Goal: Transaction & Acquisition: Purchase product/service

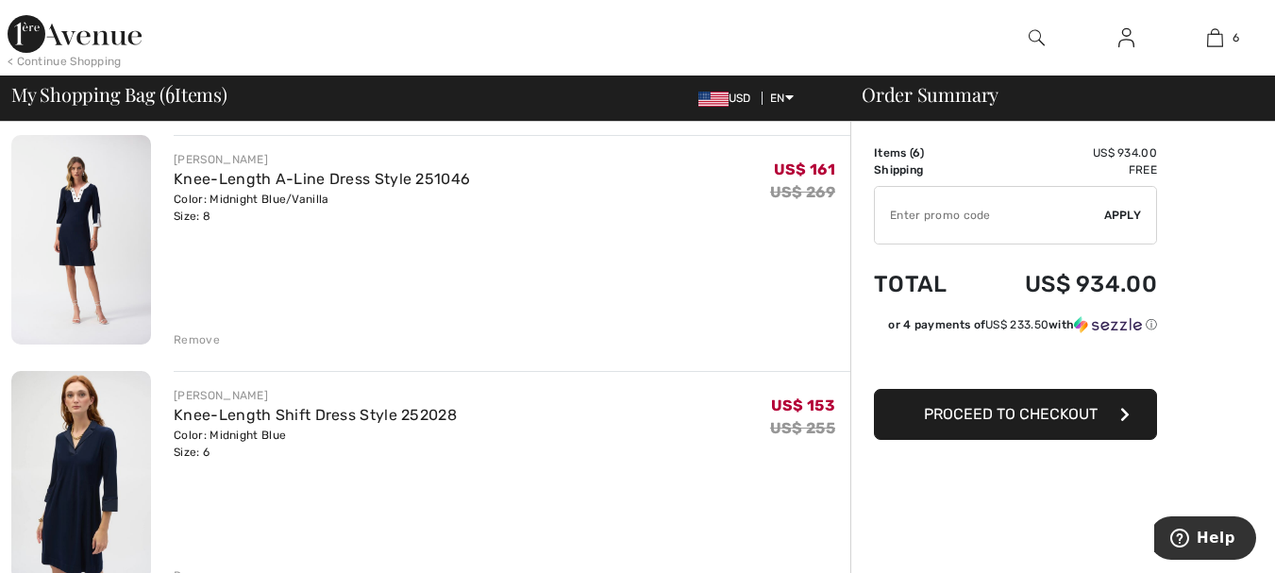
scroll to position [472, 0]
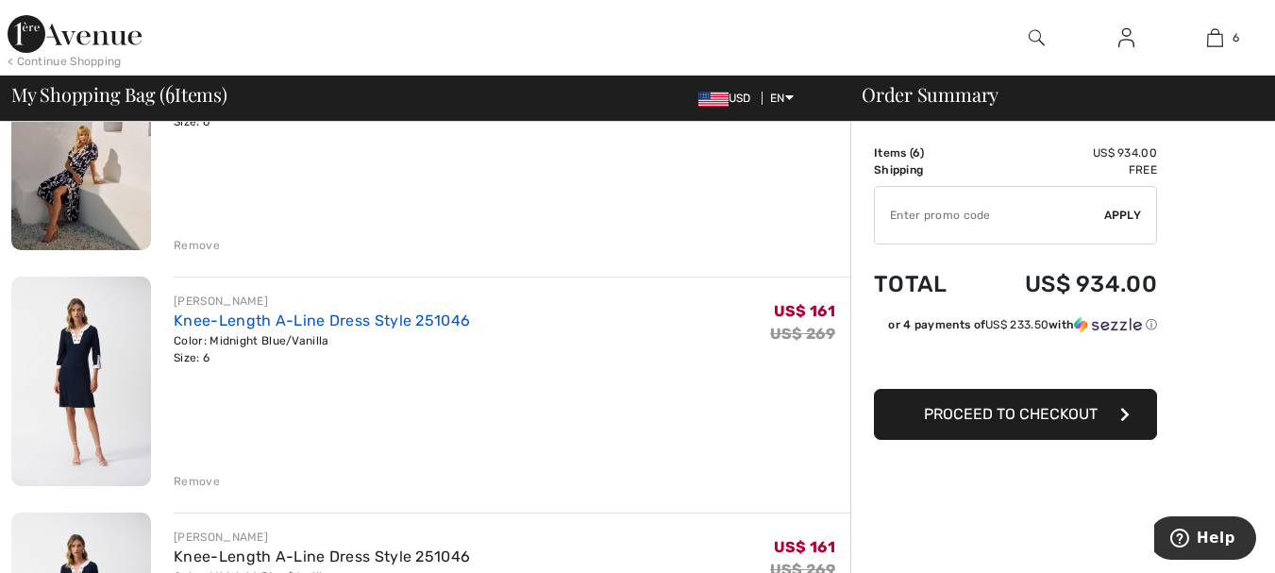
click at [401, 316] on link "Knee-Length A-Line Dress Style 251046" at bounding box center [322, 320] width 296 height 18
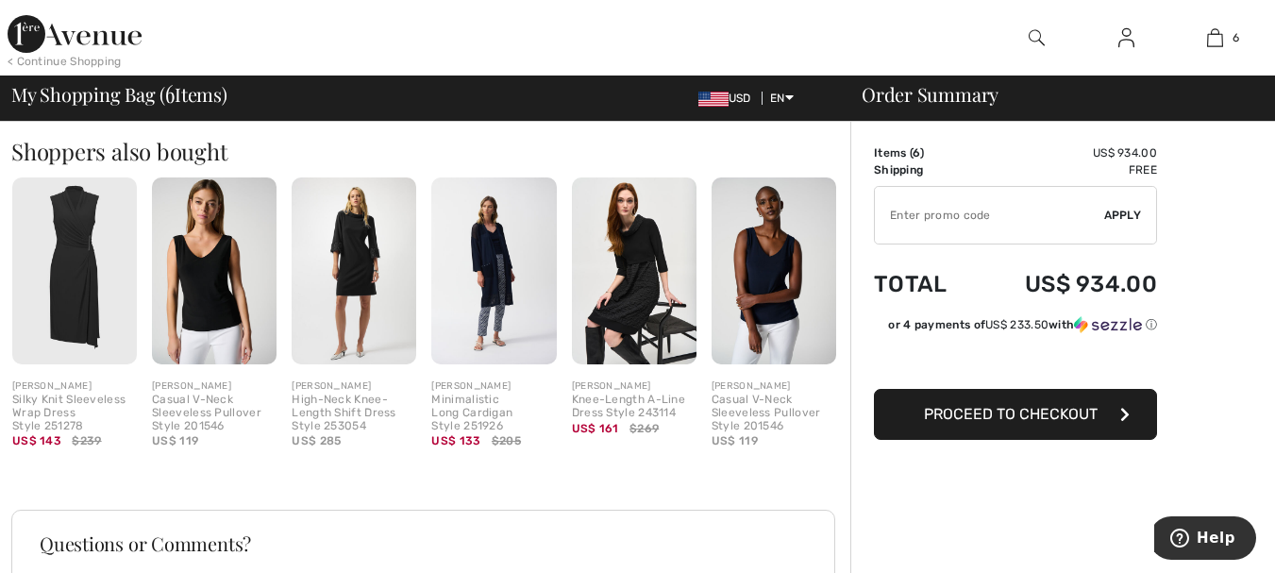
scroll to position [1605, 0]
